Goal: Entertainment & Leisure: Consume media (video, audio)

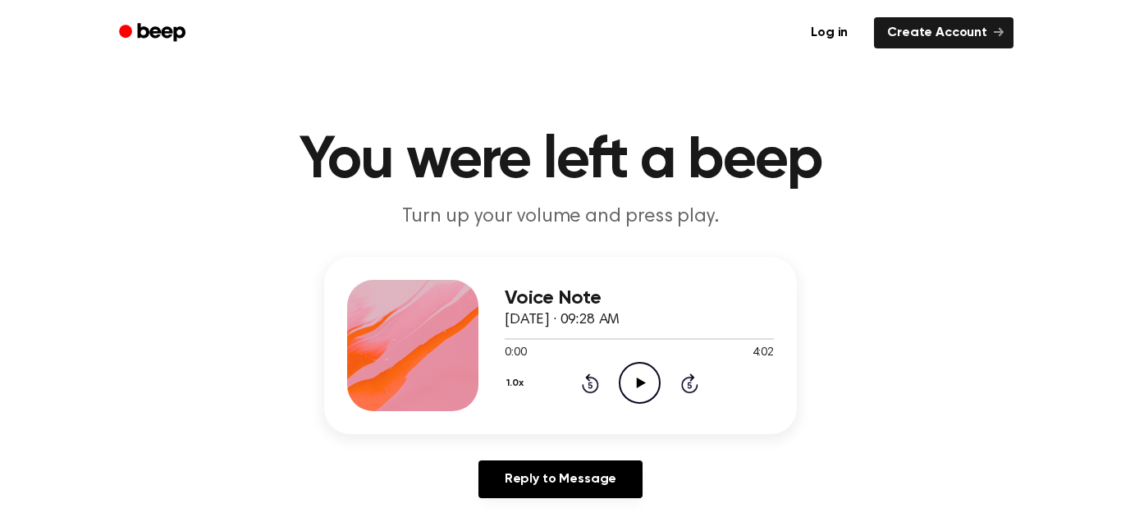
click at [644, 386] on icon "Play Audio" at bounding box center [640, 383] width 42 height 42
click at [536, 338] on div at bounding box center [639, 339] width 269 height 2
drag, startPoint x: 536, startPoint y: 338, endPoint x: 445, endPoint y: 334, distance: 91.1
click at [445, 334] on div "Voice Note [DATE] · 09:28 AM 0:29 4:02 Your browser does not support the [objec…" at bounding box center [560, 345] width 473 height 177
